Goal: Task Accomplishment & Management: Use online tool/utility

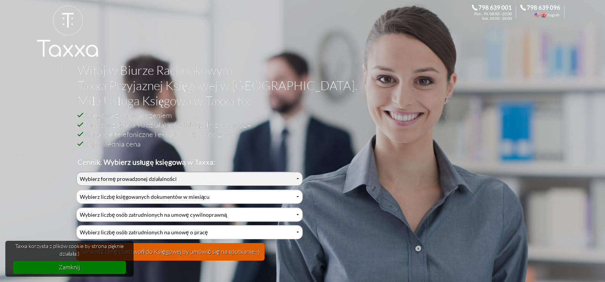
select select "2"
click at [76, 172] on select "Wybierz formę prowadzonej działalności Działalność jednoosobowa Działalność jed…" at bounding box center [189, 179] width 226 height 14
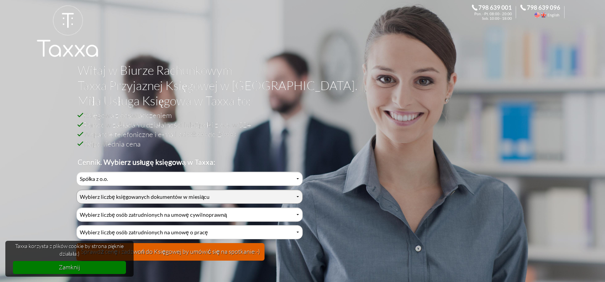
click at [103, 198] on select "Wybierz liczbę księgowanych dokumentów w miesiącu 0-1 2-3 4-5 6-10 11-20 21-30 …" at bounding box center [189, 197] width 226 height 14
select select "5"
click at [76, 190] on select "Wybierz liczbę księgowanych dokumentów w miesiącu 0-1 2-3 4-5 6-10 11-20 21-30 …" at bounding box center [189, 197] width 226 height 14
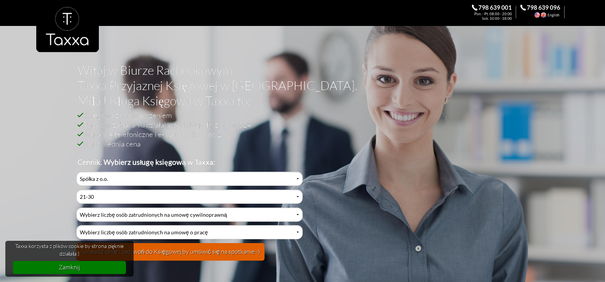
scroll to position [114, 0]
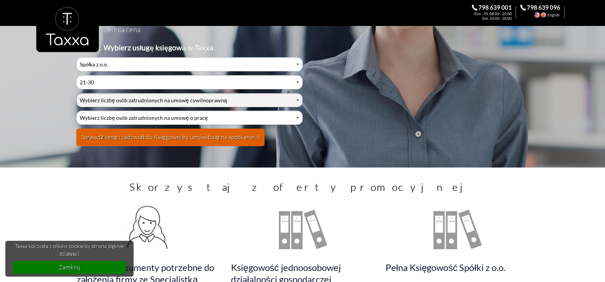
click at [124, 101] on select "Wybierz liczbę osób zatrudnionych na umowę cywilnoprawną 0 1 2 3 4 5 6 7 8 9 10…" at bounding box center [189, 100] width 226 height 14
select select "2"
click at [76, 93] on select "Wybierz liczbę osób zatrudnionych na umowę cywilnoprawną 0 1 2 3 4 5 6 7 8 9 10…" at bounding box center [189, 100] width 226 height 14
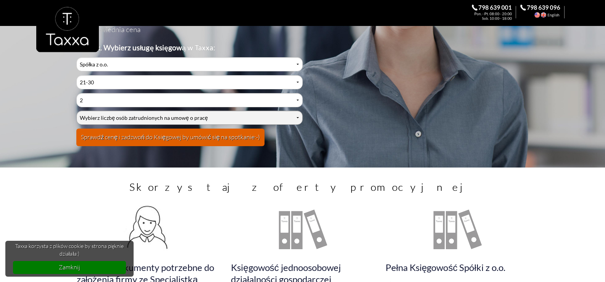
click at [107, 117] on select "Wybierz liczbę osób zatrudnionych na umowę o pracę 0 1 2 3 4 5 6 7 8 9 10 11 12…" at bounding box center [189, 118] width 226 height 14
select select "1"
click at [76, 111] on select "Wybierz liczbę osób zatrudnionych na umowę o pracę 0 1 2 3 4 5 6 7 8 9 10 11 12…" at bounding box center [189, 118] width 226 height 14
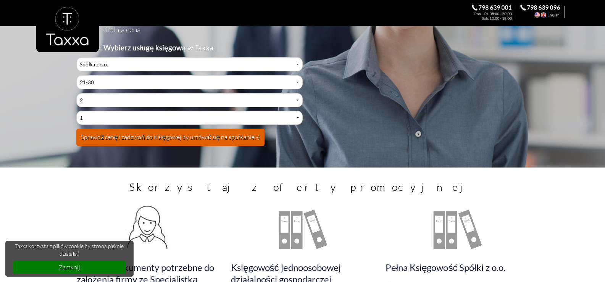
click at [111, 139] on button "Sprawdź cenę i zadzwoń do Księgowej by umówić się na spotkanie:-)" at bounding box center [170, 138] width 188 height 18
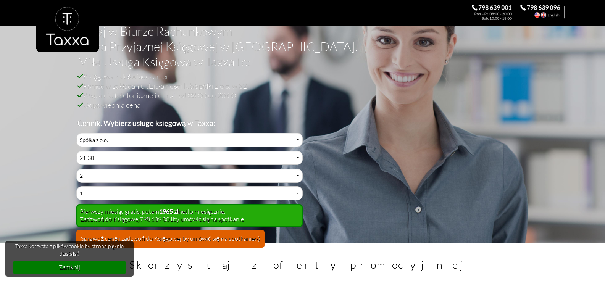
scroll to position [38, 0]
